Goal: Transaction & Acquisition: Purchase product/service

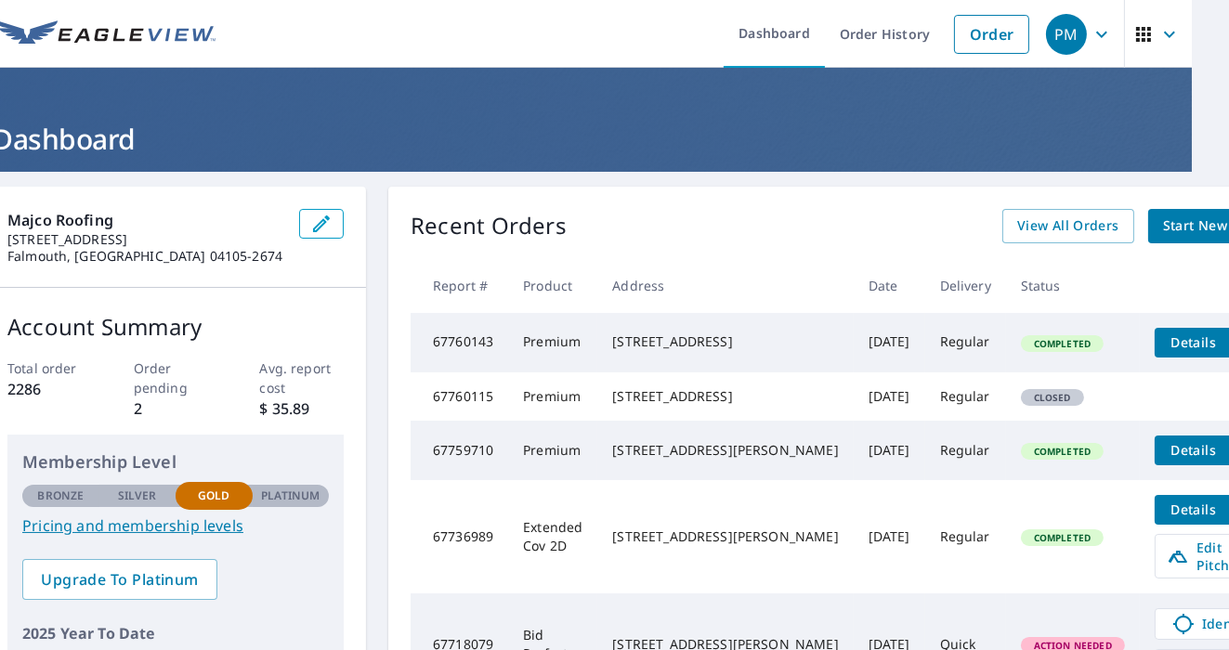
scroll to position [0, 37]
click at [1163, 221] on span "Start New Order" at bounding box center [1217, 226] width 108 height 23
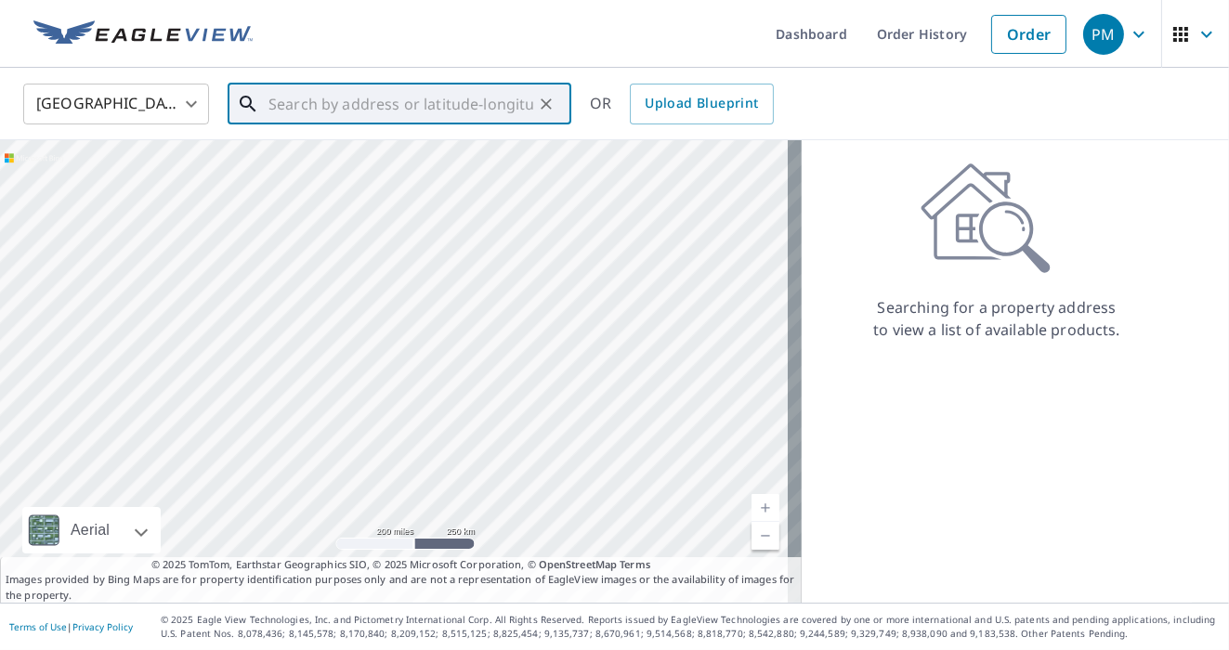
click at [522, 109] on input "text" at bounding box center [401, 104] width 265 height 52
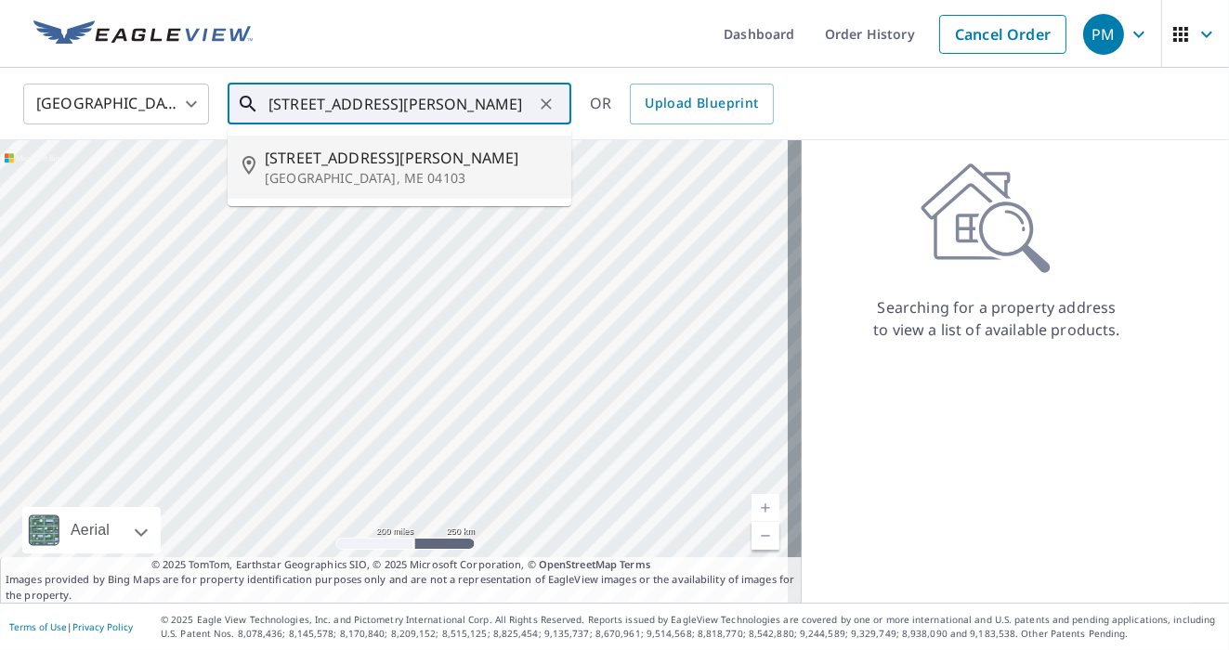
click at [333, 162] on span "166 Hartley St" at bounding box center [411, 158] width 292 height 22
type input "166 Hartley St Portland, ME 04103"
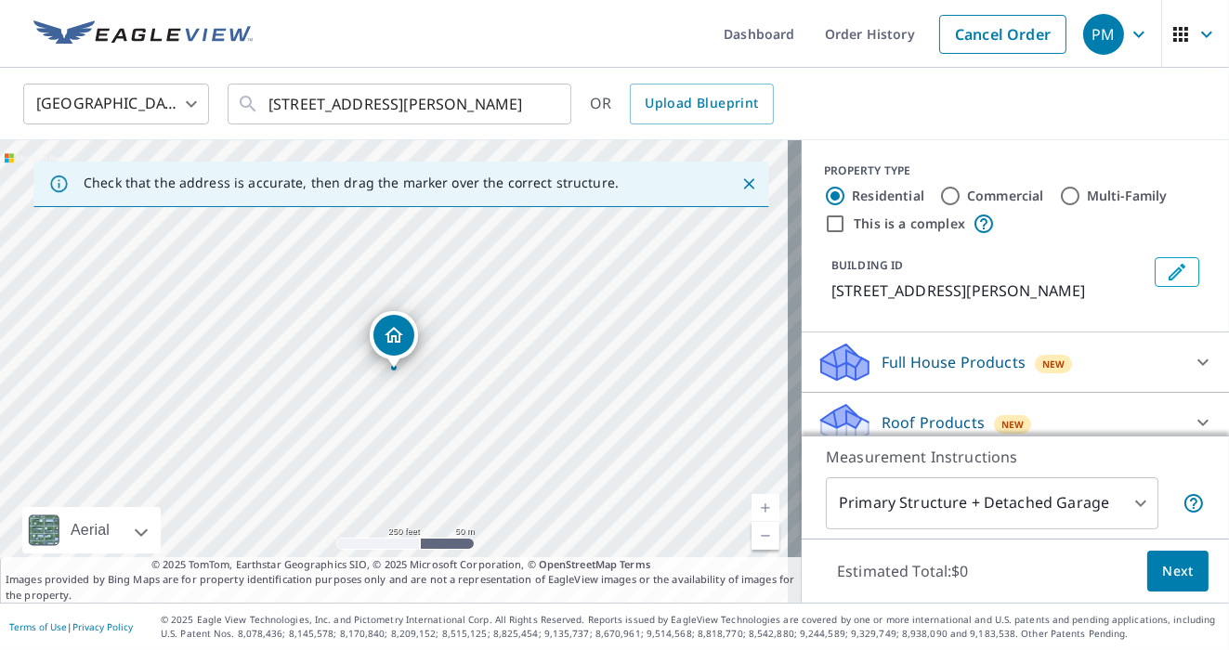
click at [663, 279] on div "166 Hartley St Portland, ME 04103" at bounding box center [401, 371] width 802 height 463
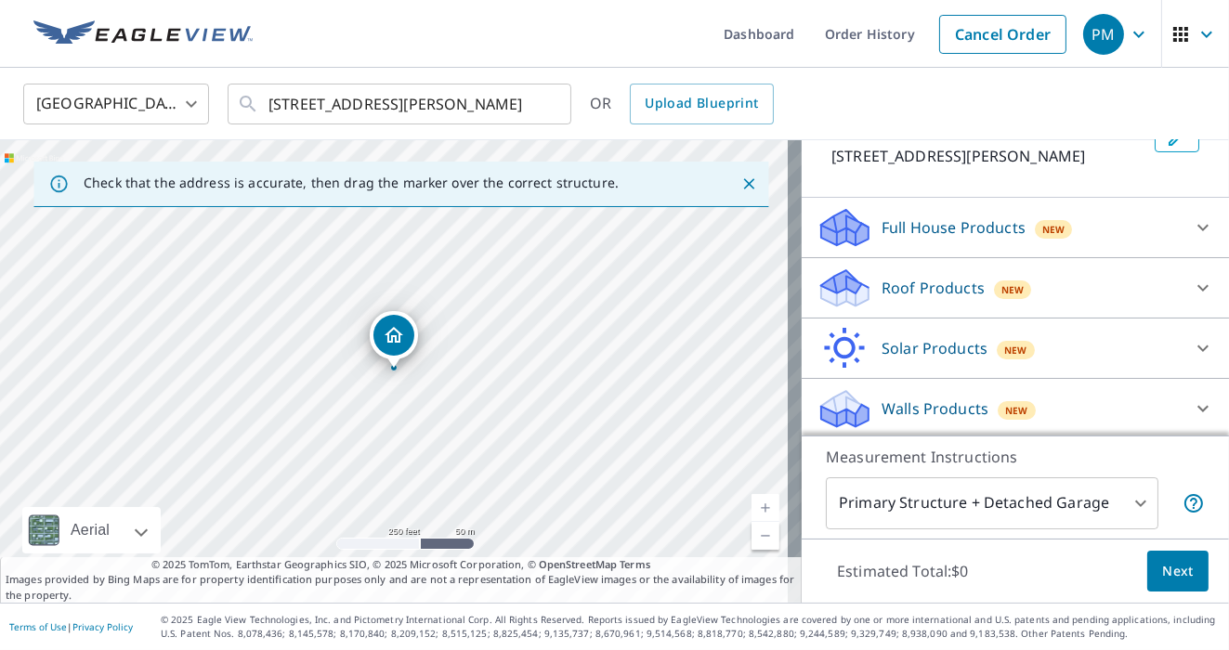
scroll to position [137, 0]
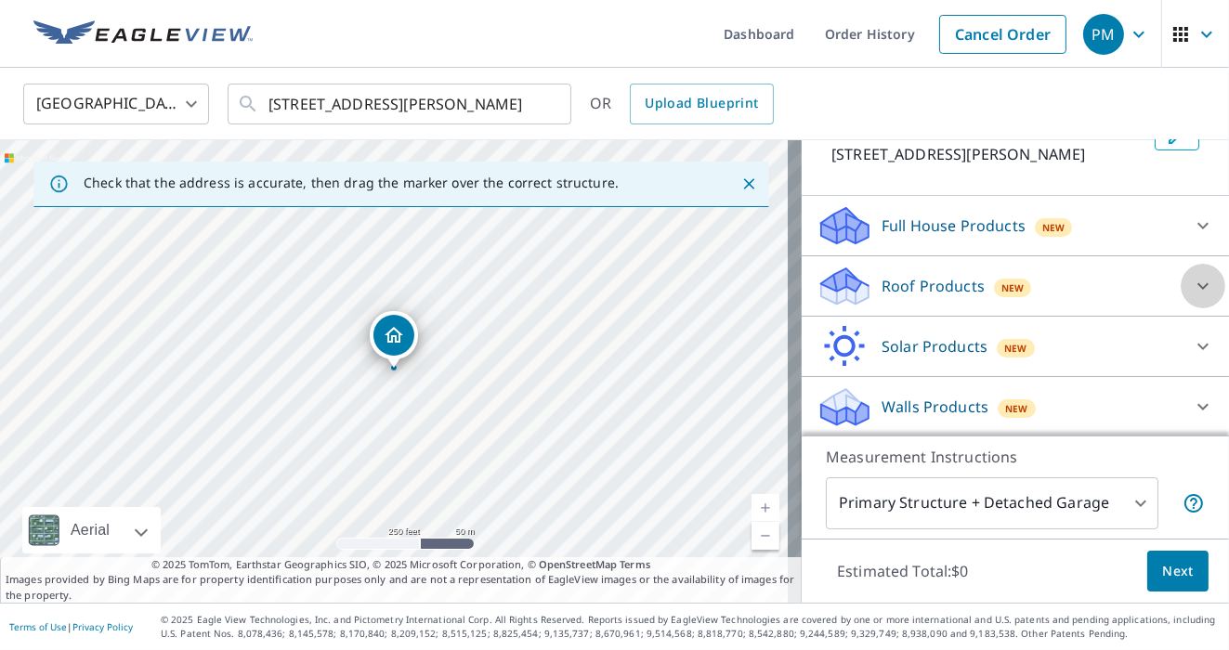
click at [1198, 286] on icon at bounding box center [1203, 286] width 11 height 7
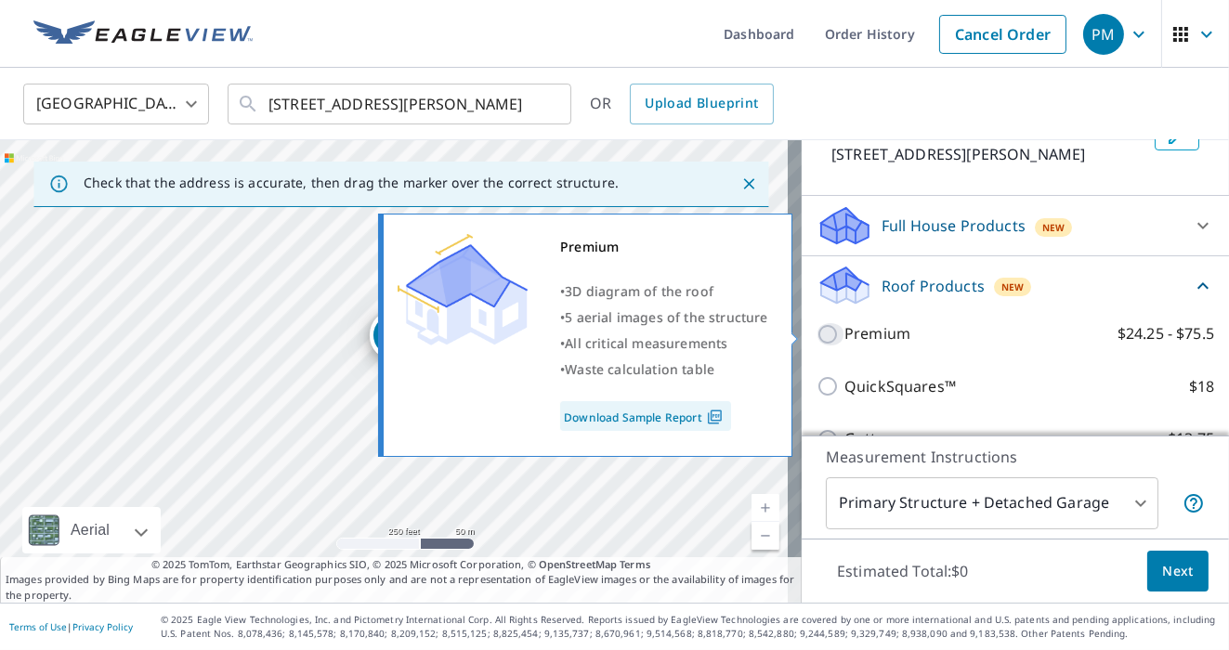
click at [819, 329] on input "Premium $24.25 - $75.5" at bounding box center [831, 334] width 28 height 22
checkbox input "true"
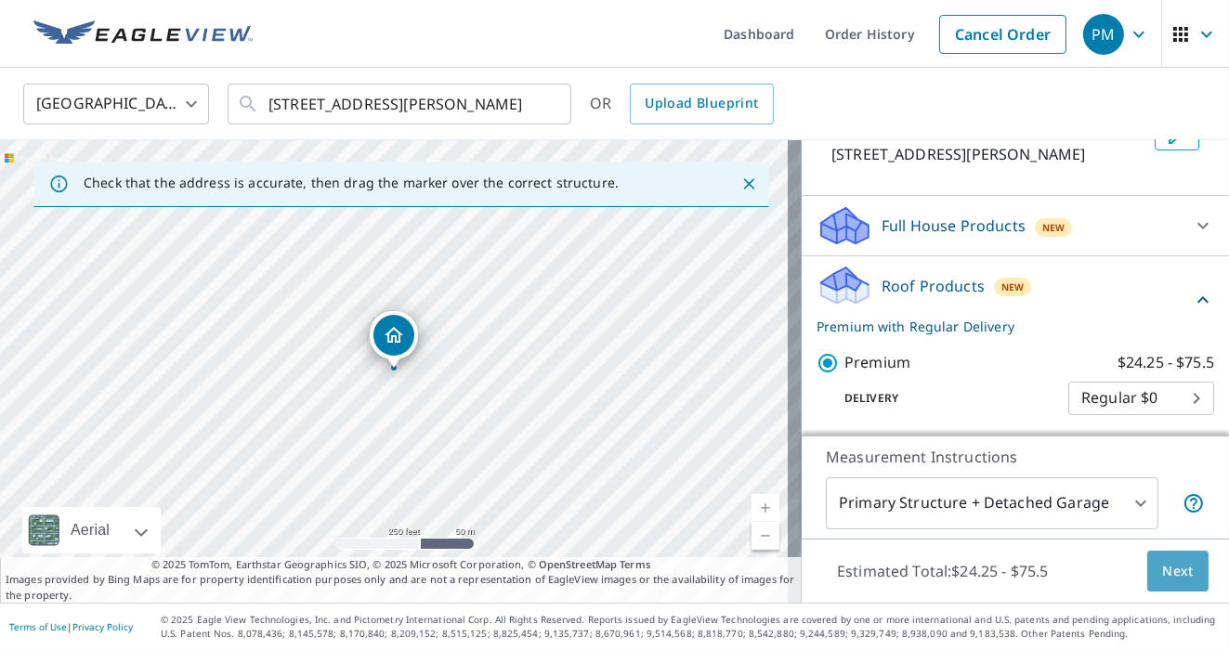
click at [1162, 560] on span "Next" at bounding box center [1178, 571] width 32 height 23
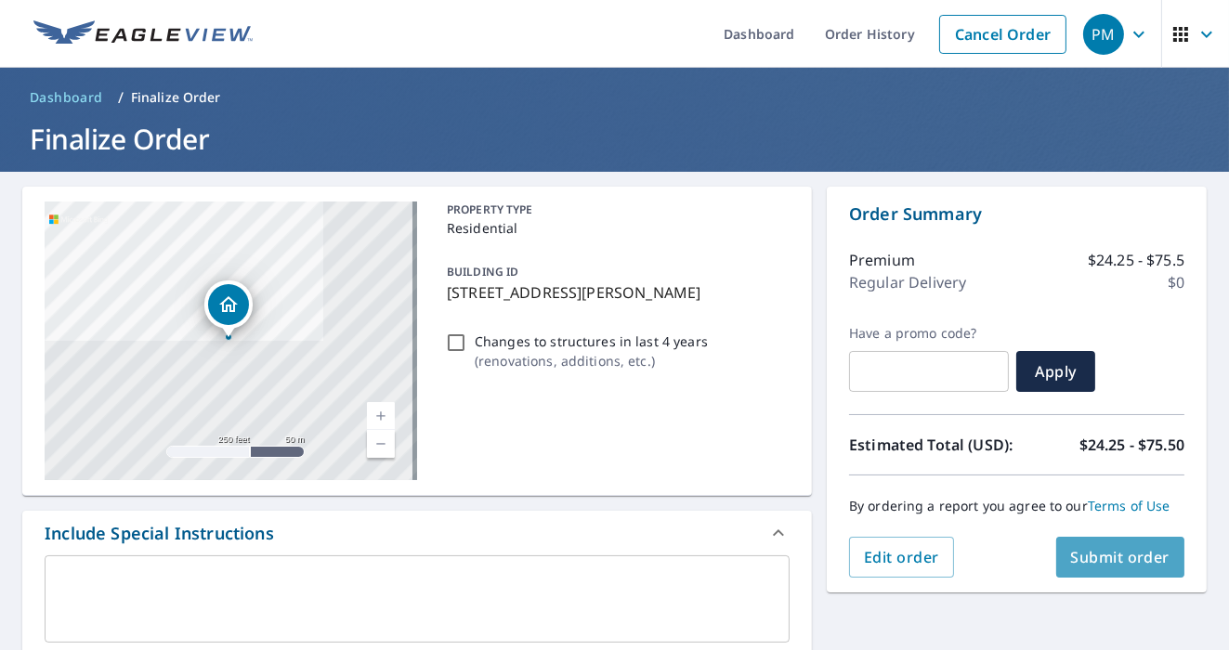
click at [1098, 557] on span "Submit order" at bounding box center [1120, 557] width 99 height 20
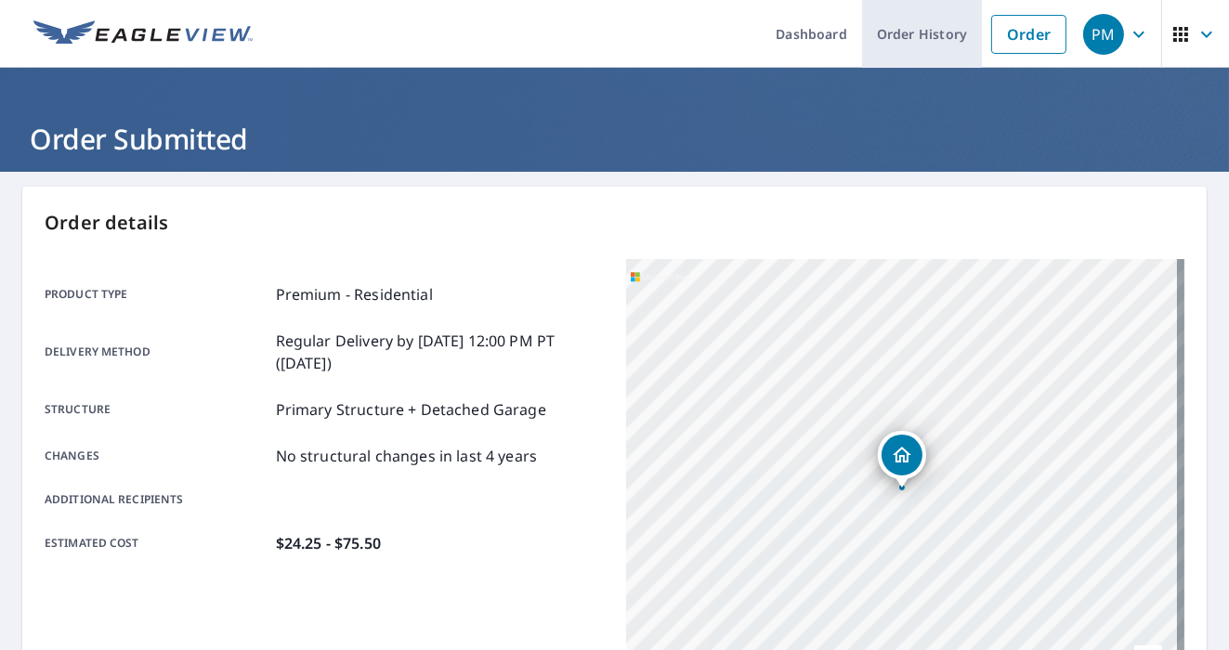
click at [905, 31] on link "Order History" at bounding box center [922, 34] width 120 height 68
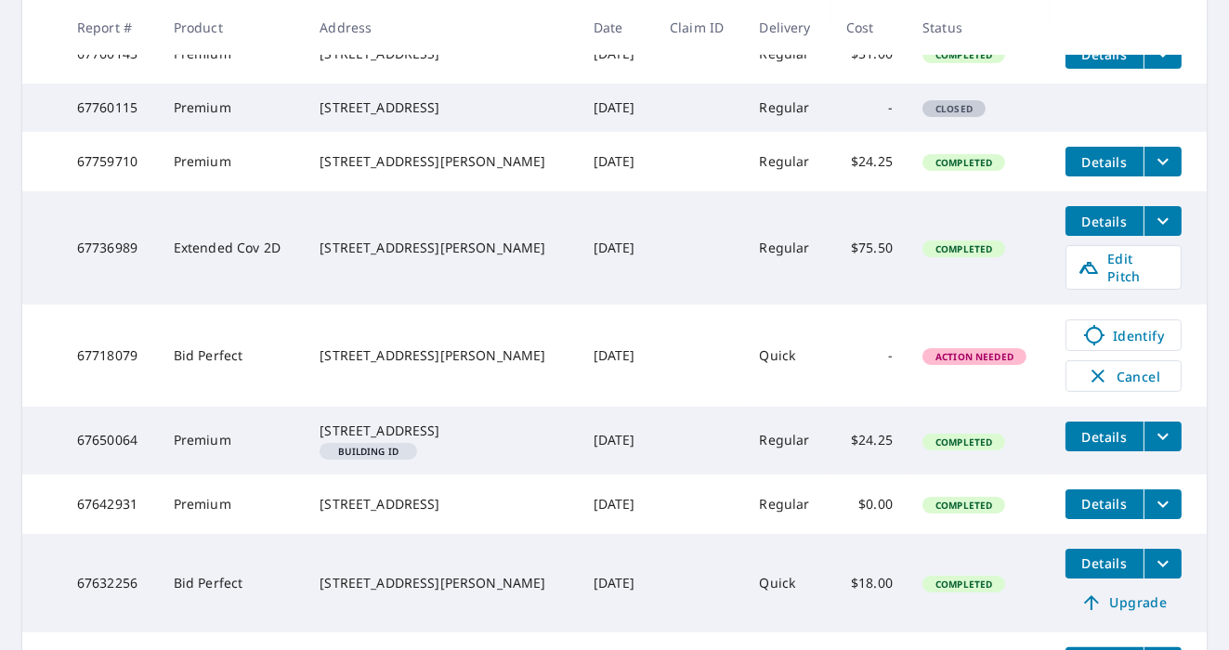
scroll to position [455, 0]
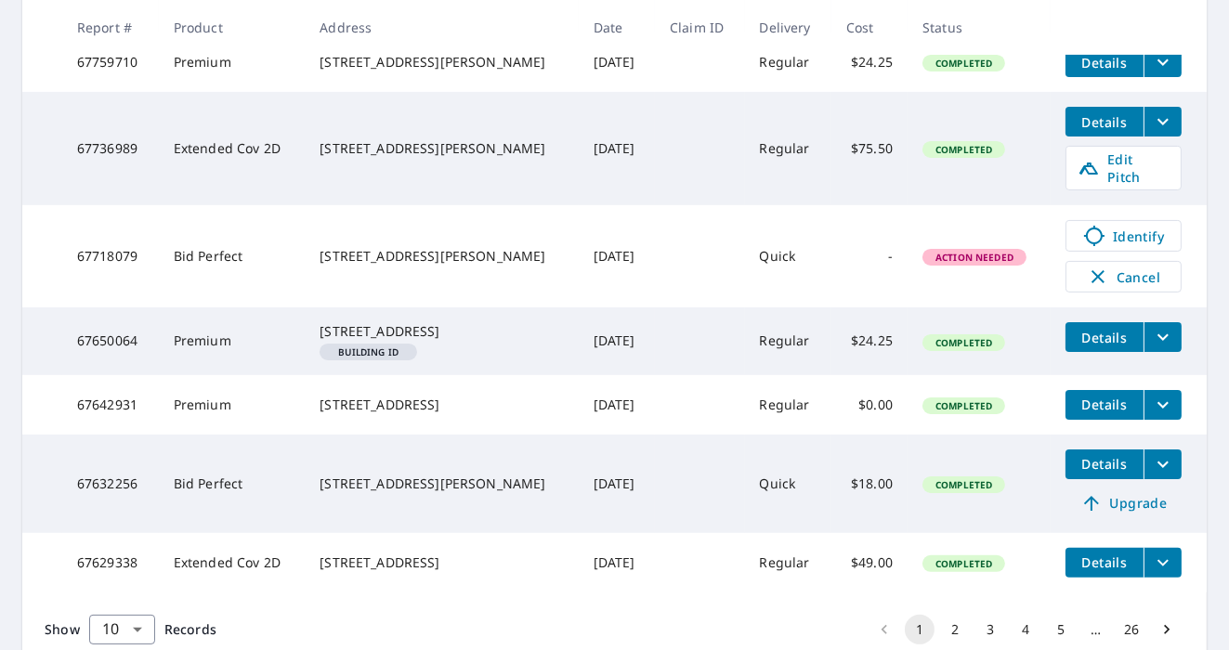
click at [692, 308] on td at bounding box center [699, 256] width 89 height 102
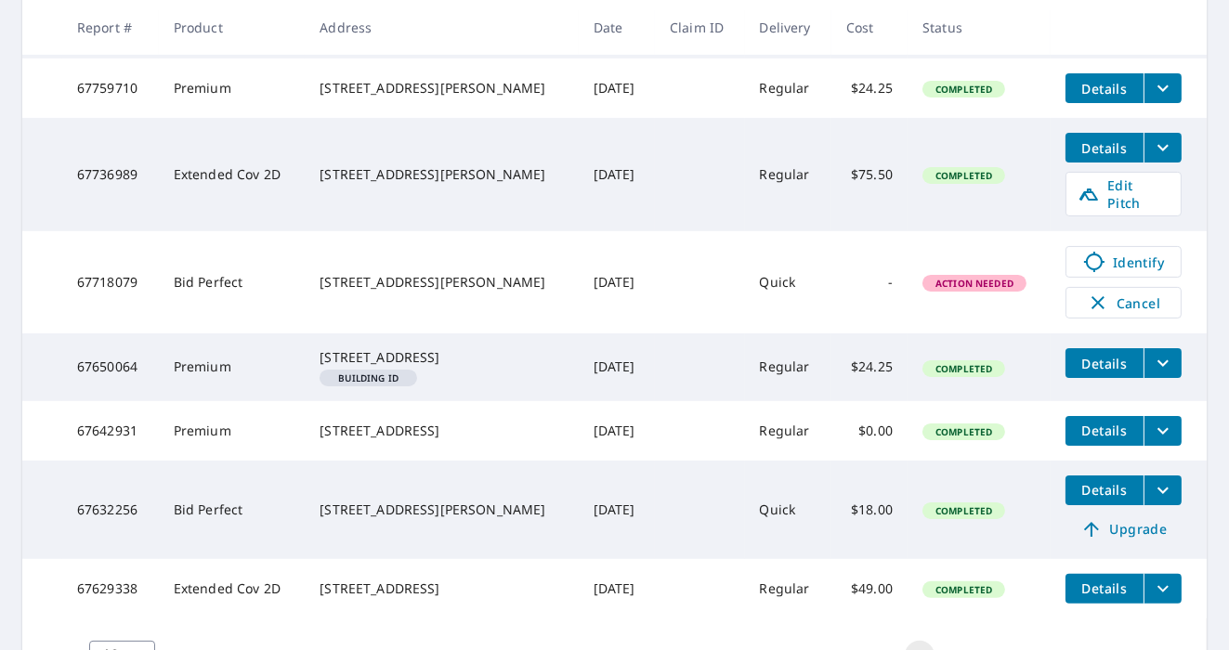
scroll to position [519, 0]
